Goal: Task Accomplishment & Management: Manage account settings

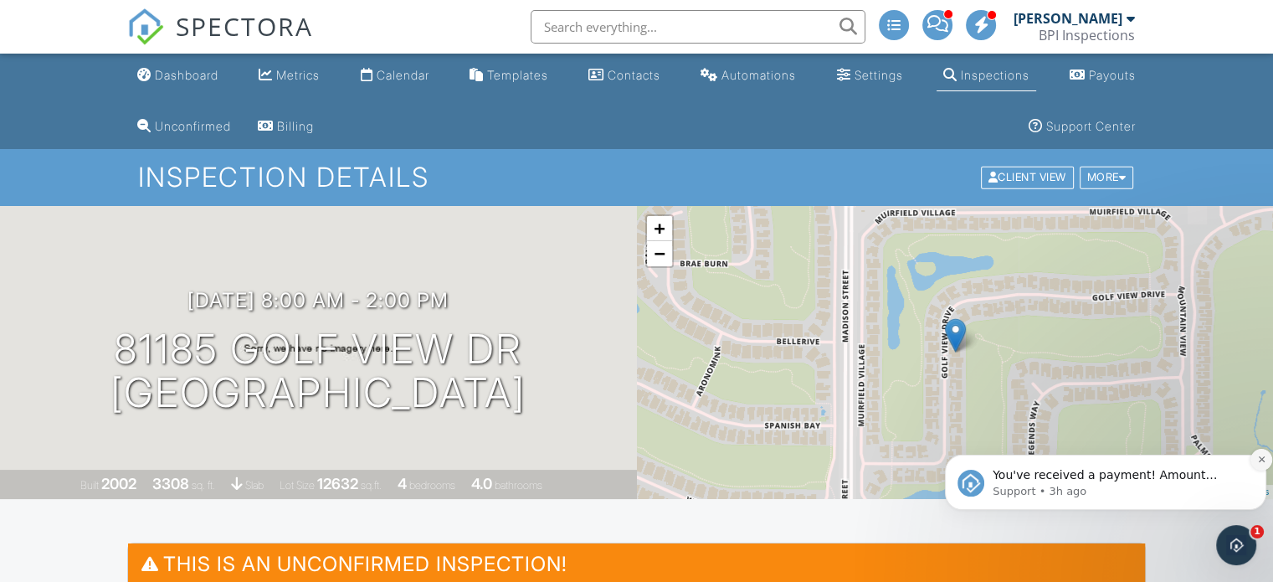
click at [629, 457] on icon "Dismiss notification" at bounding box center [1261, 458] width 9 height 9
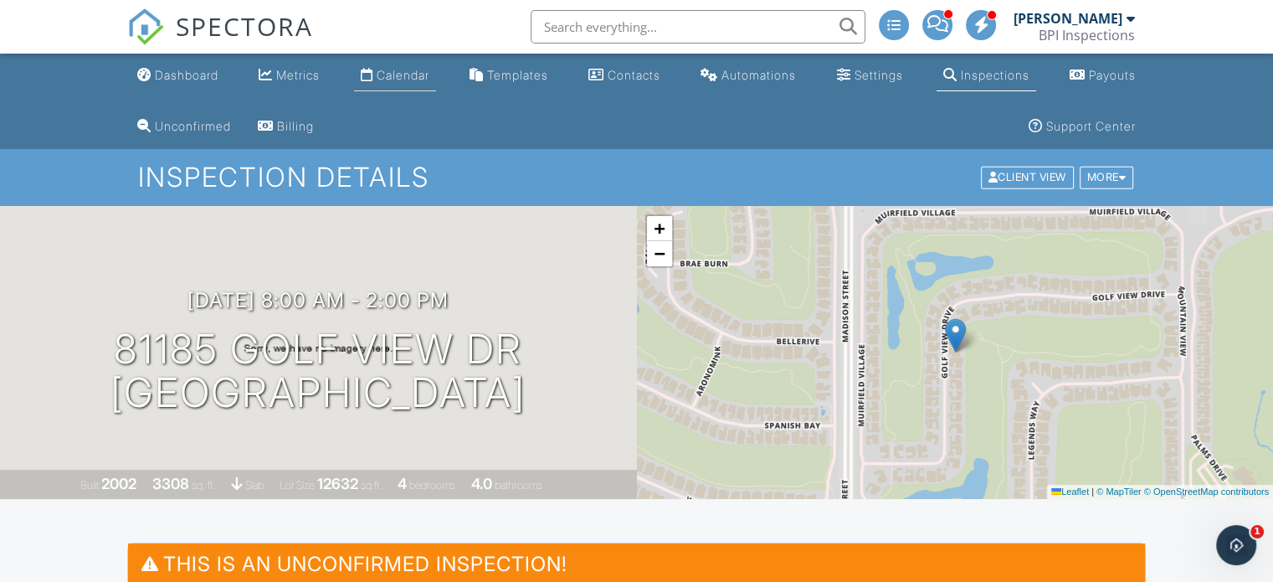
click at [405, 69] on div "Calendar" at bounding box center [403, 75] width 53 height 14
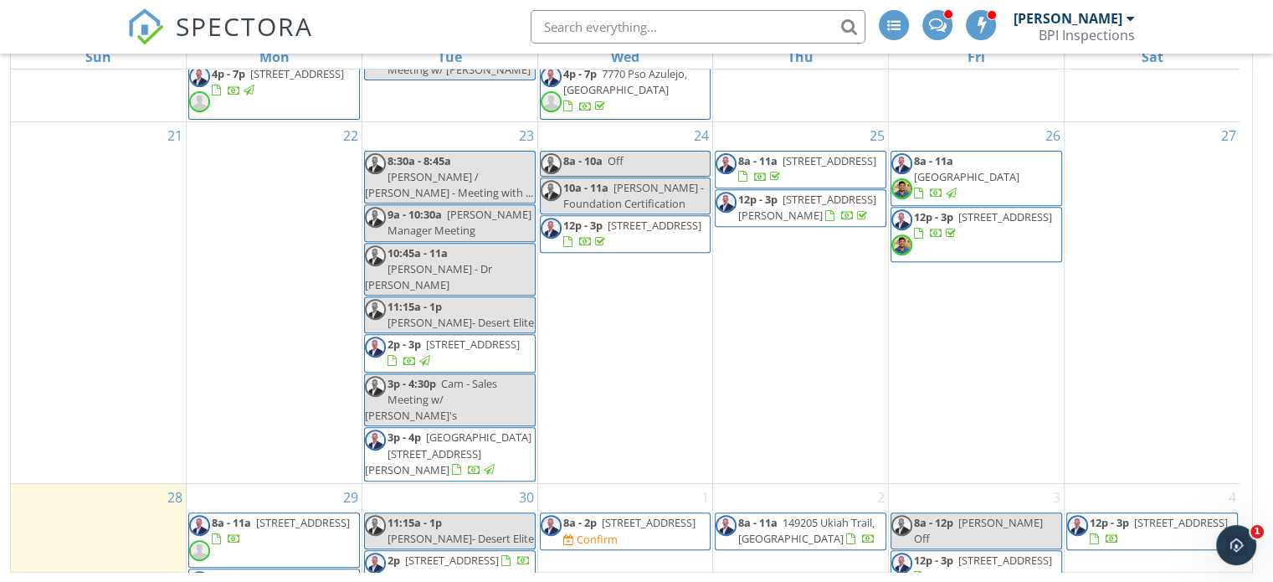
scroll to position [700, 0]
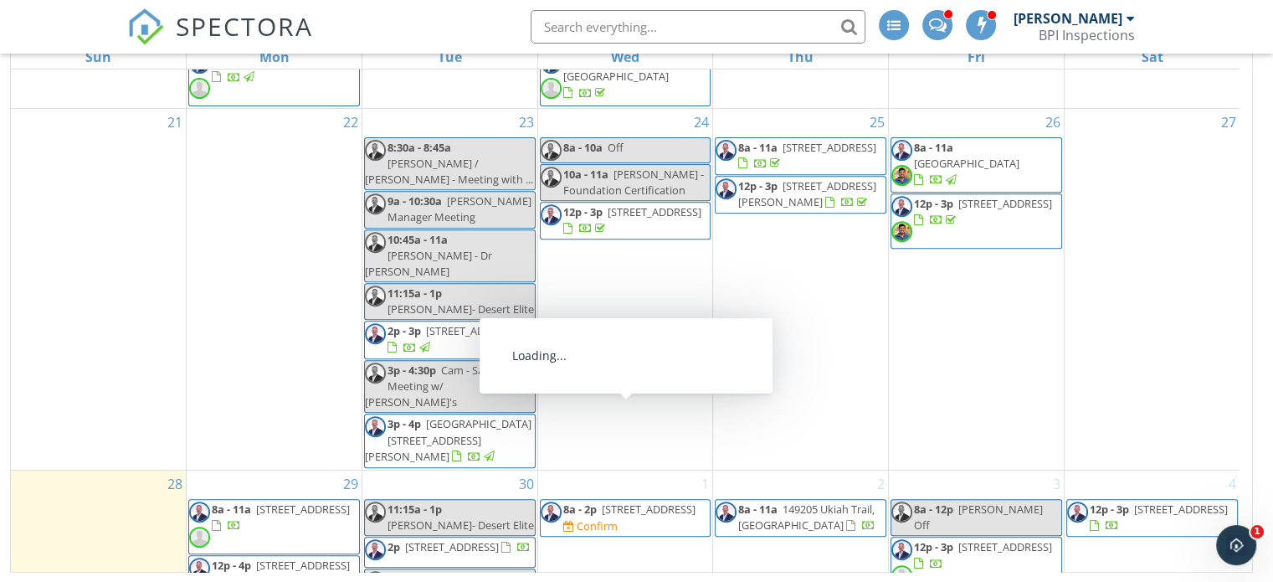
drag, startPoint x: 600, startPoint y: 440, endPoint x: 618, endPoint y: 422, distance: 25.5
click at [618, 501] on span "81185 Golf View Dr, La Quinta 92253" at bounding box center [649, 508] width 94 height 15
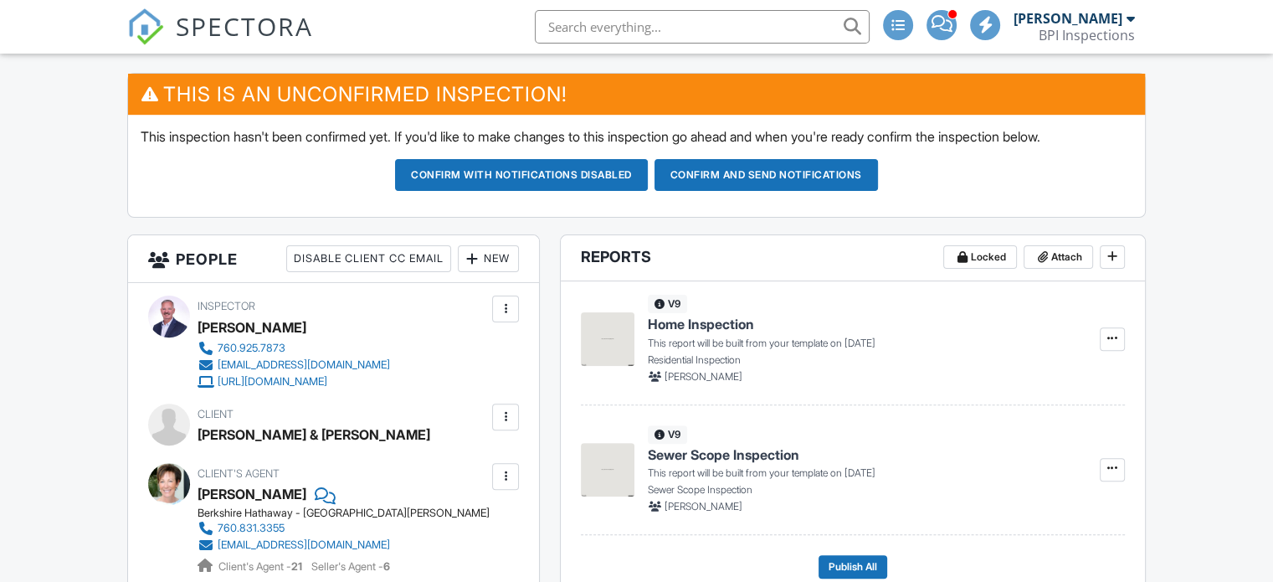
scroll to position [632, 0]
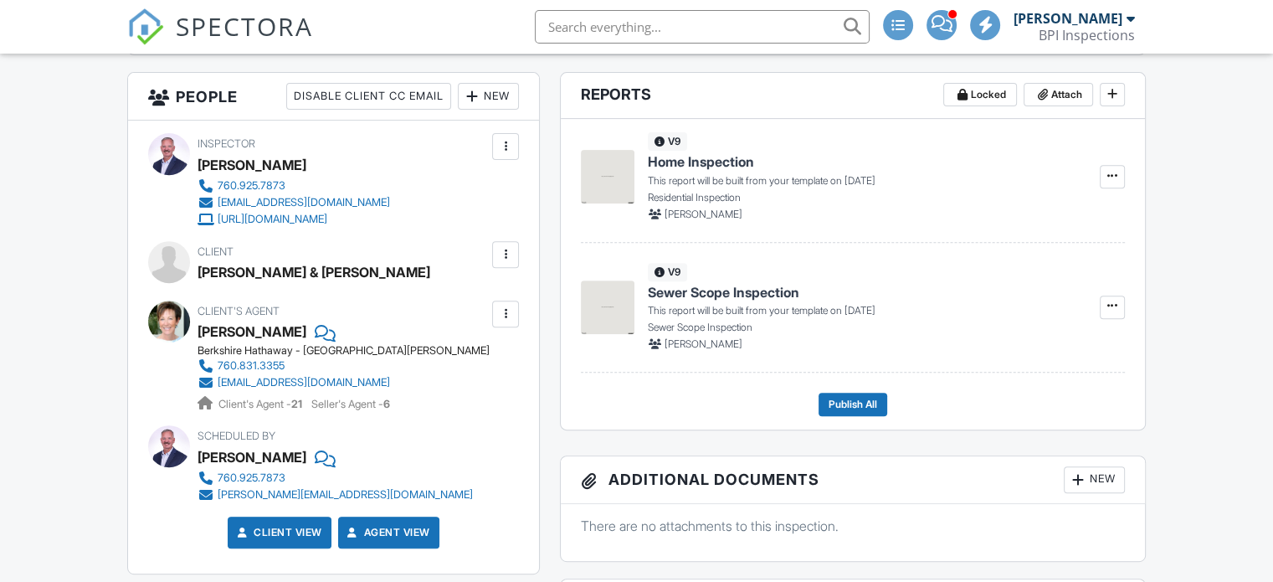
click at [481, 95] on div "New" at bounding box center [488, 96] width 61 height 27
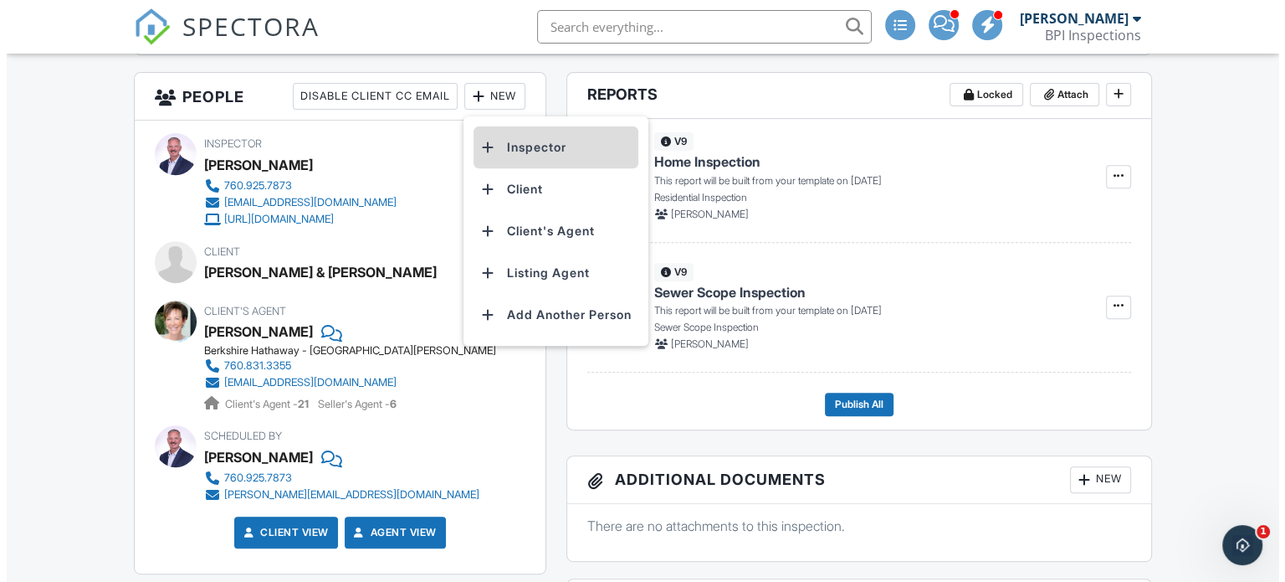
scroll to position [0, 0]
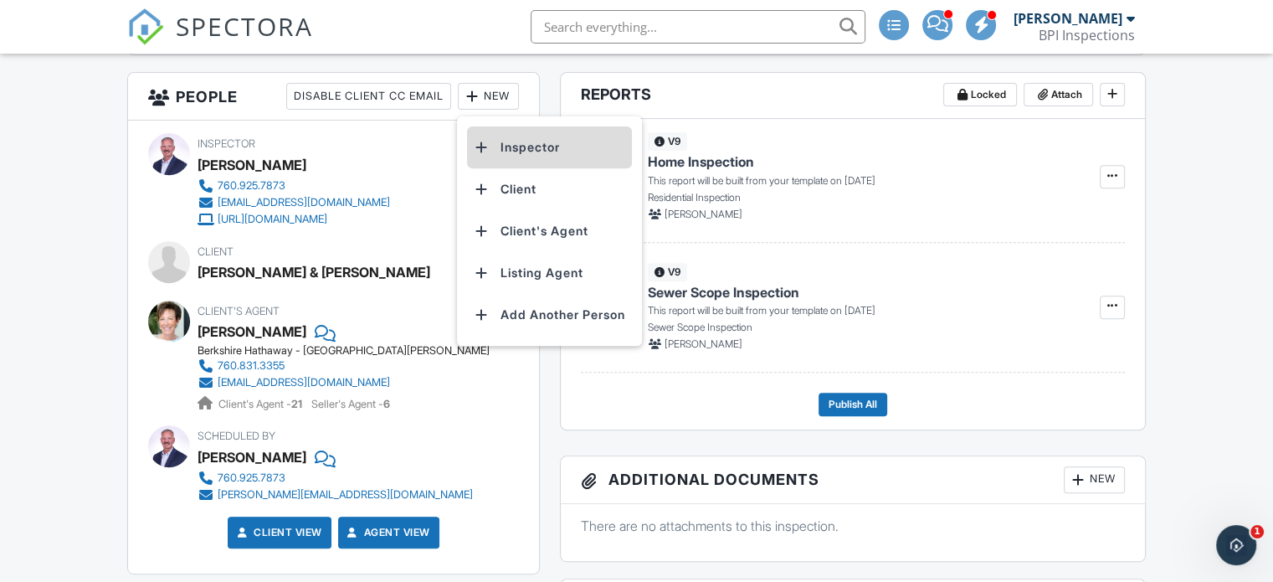
click at [519, 142] on li "Inspector" at bounding box center [549, 147] width 165 height 42
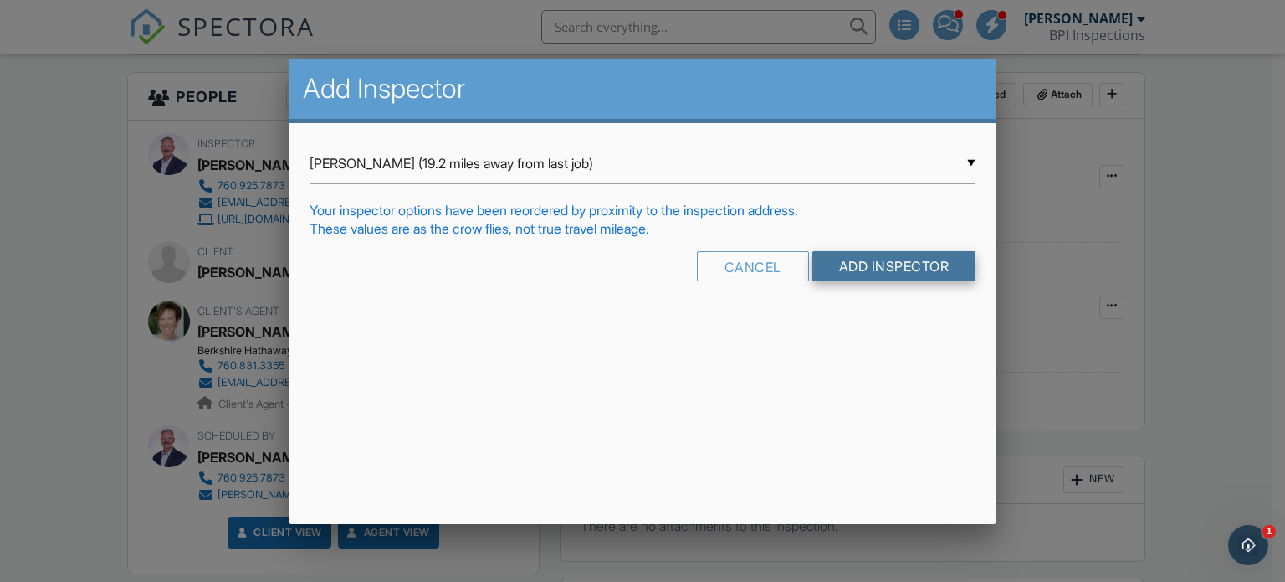
click at [844, 261] on input "Add Inspector" at bounding box center [895, 266] width 164 height 30
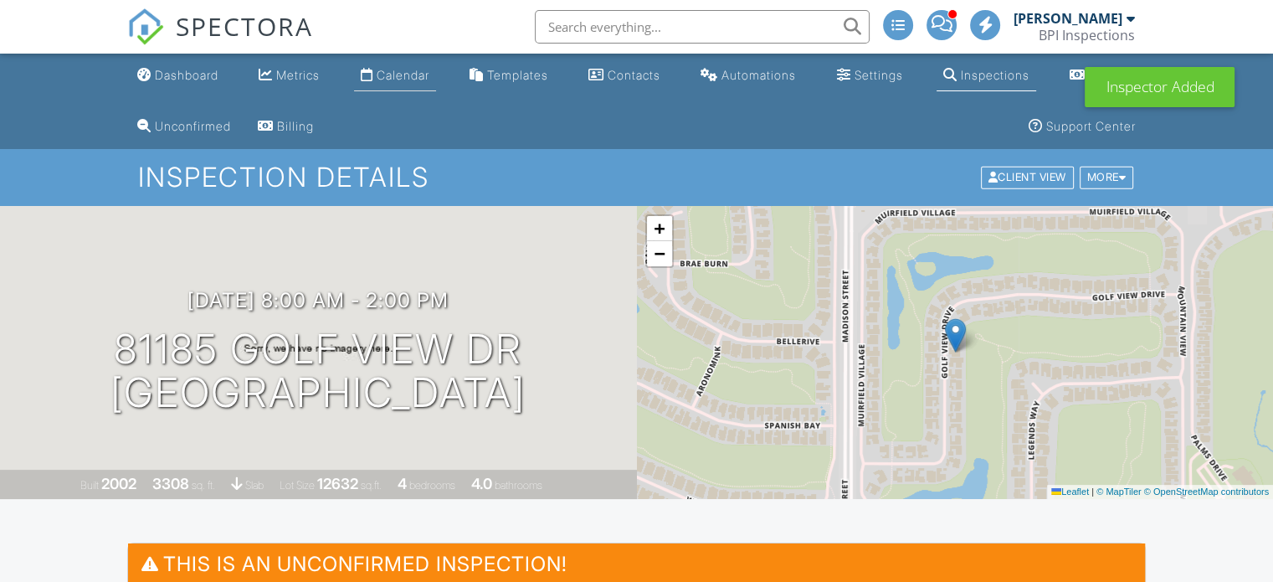
click at [393, 69] on div "Calendar" at bounding box center [403, 75] width 53 height 14
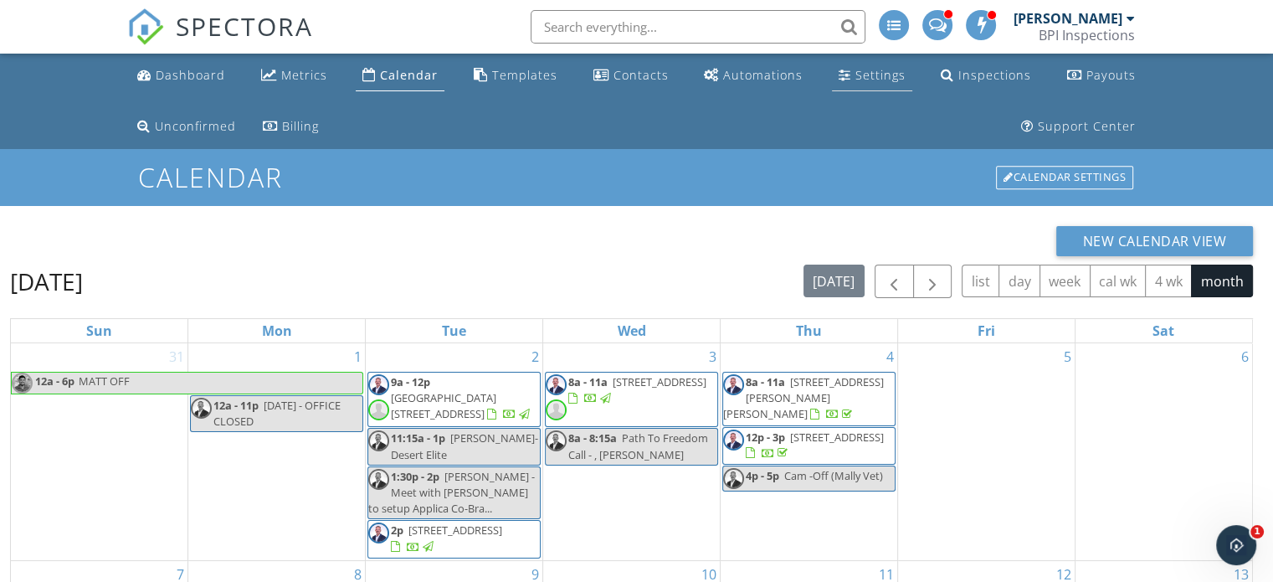
click at [886, 68] on div "Settings" at bounding box center [880, 75] width 50 height 16
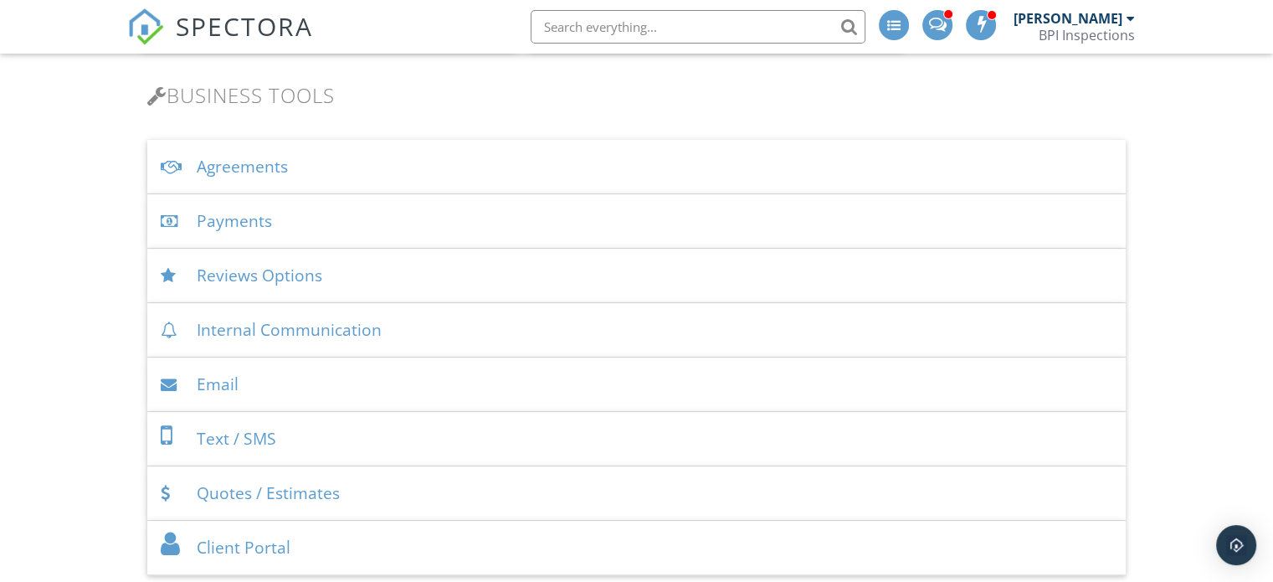
click at [234, 213] on div "Payments" at bounding box center [636, 221] width 978 height 54
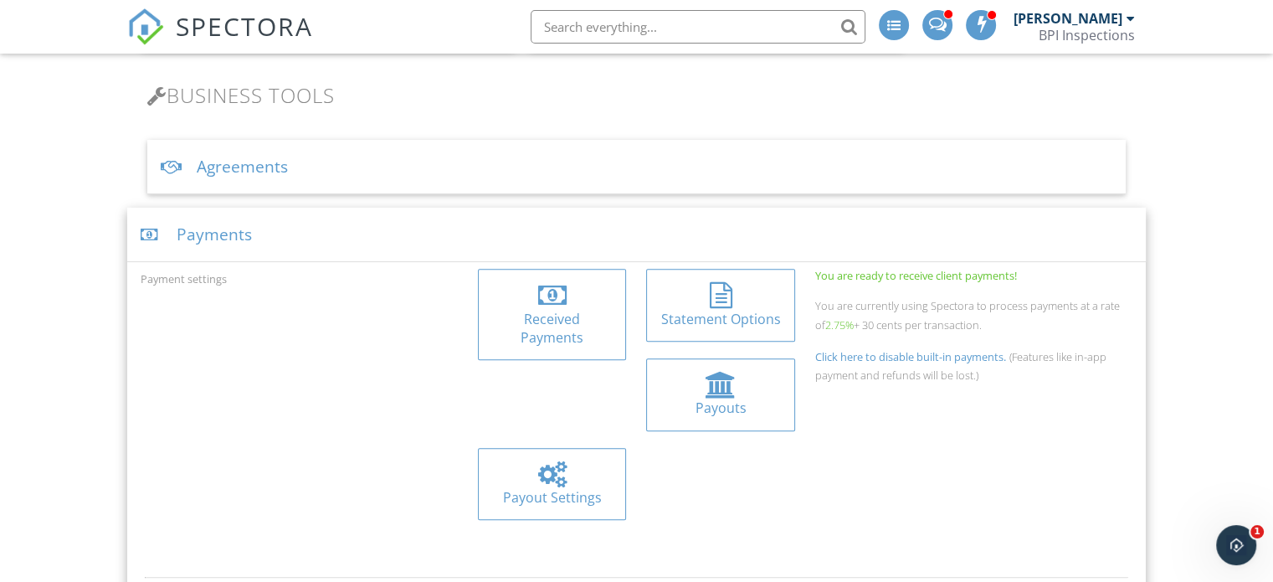
click at [560, 297] on div at bounding box center [552, 295] width 28 height 27
